Goal: Check status: Check status

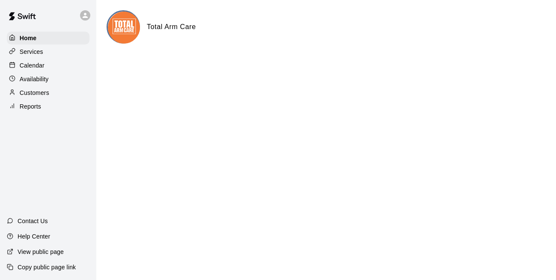
click at [27, 106] on p "Reports" at bounding box center [30, 106] width 21 height 9
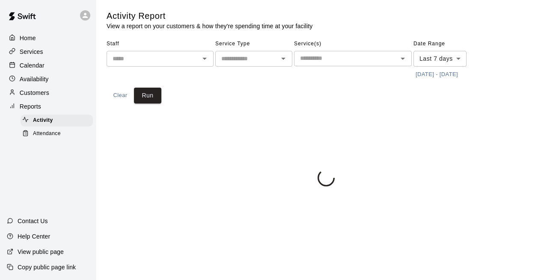
click at [53, 136] on span "Attendance" at bounding box center [47, 134] width 28 height 9
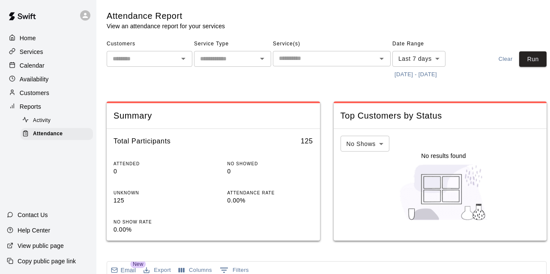
click at [416, 73] on button "[DATE] - [DATE]" at bounding box center [415, 74] width 47 height 13
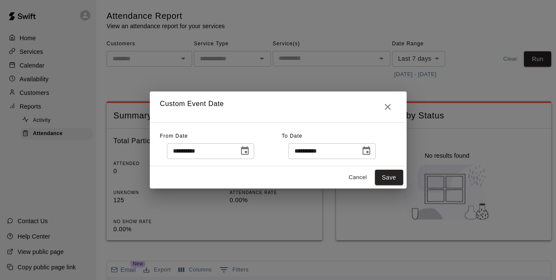
click at [250, 150] on icon "Choose date, selected date is Aug 4, 2025" at bounding box center [245, 151] width 10 height 10
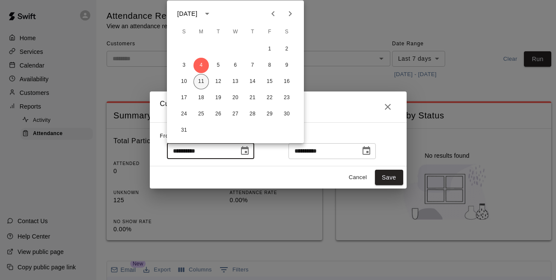
click at [202, 82] on button "11" at bounding box center [200, 81] width 15 height 15
type input "**********"
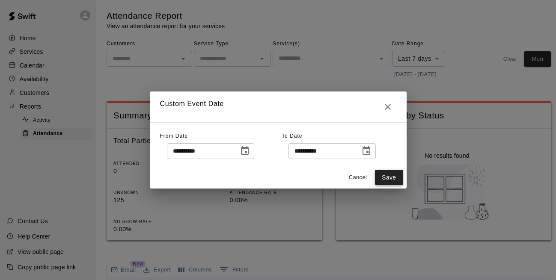
click at [383, 171] on button "Save" at bounding box center [389, 178] width 28 height 16
type input "******"
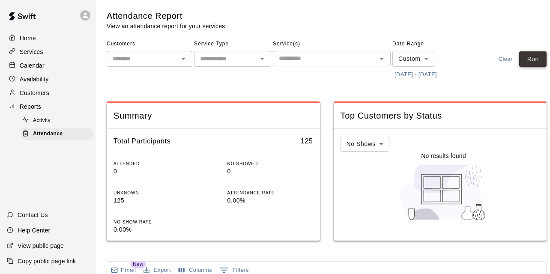
click at [534, 56] on button "Run" at bounding box center [532, 59] width 27 height 16
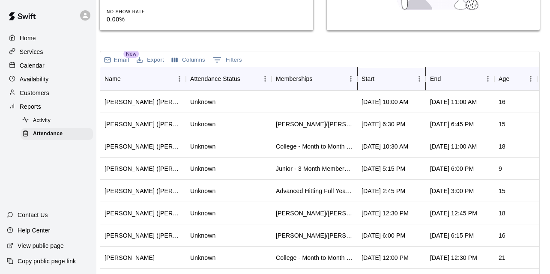
click at [387, 82] on div "Start" at bounding box center [386, 79] width 51 height 24
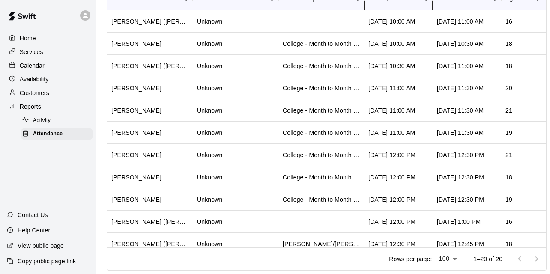
scroll to position [0, 0]
